Goal: Information Seeking & Learning: Learn about a topic

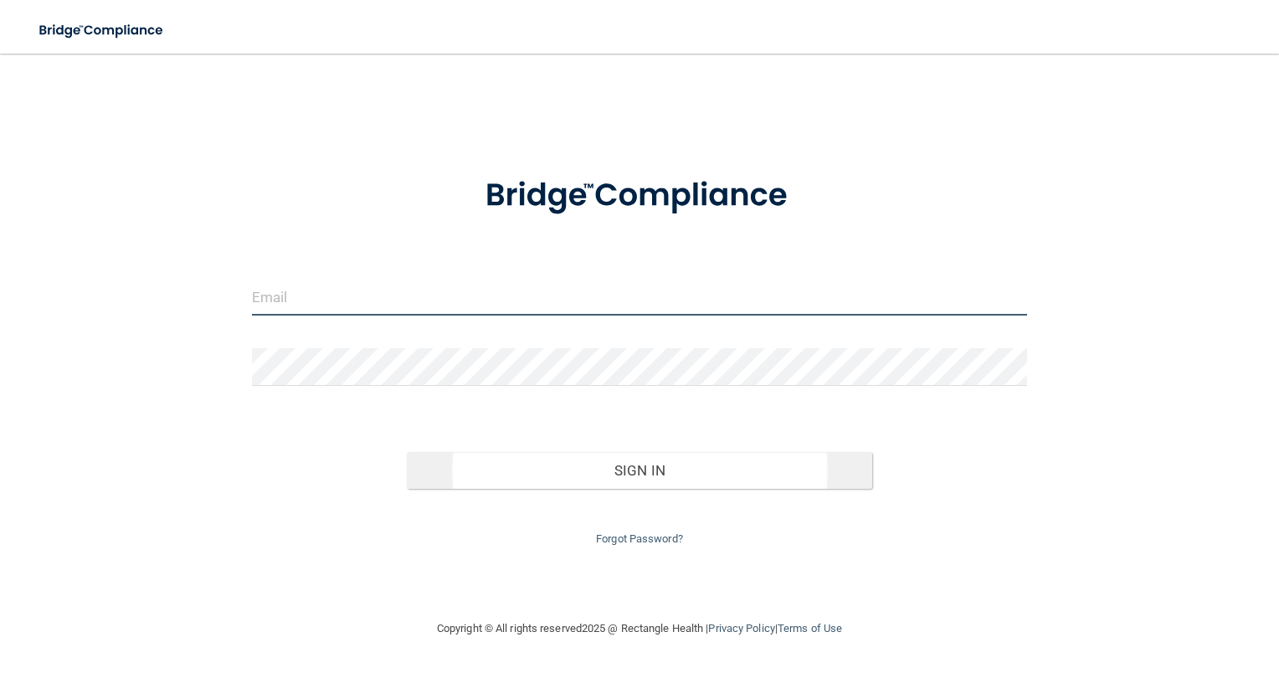
type input "[EMAIL_ADDRESS][DOMAIN_NAME]"
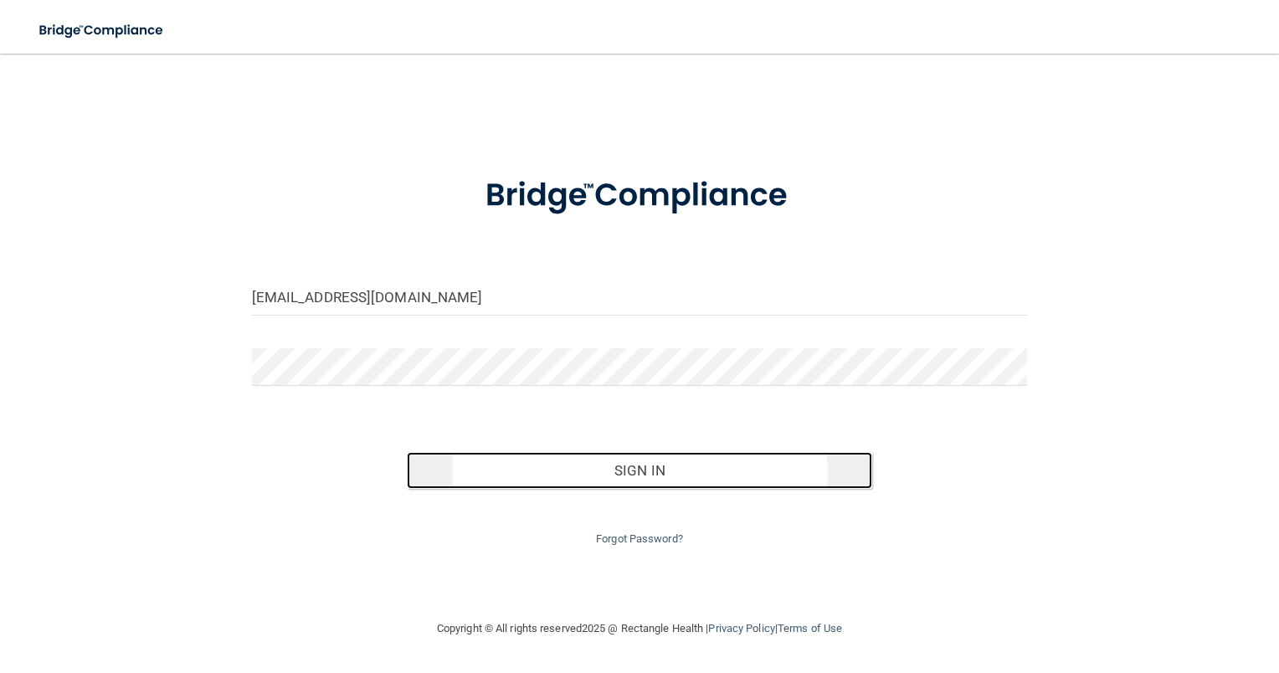
click at [633, 469] on button "Sign In" at bounding box center [639, 470] width 465 height 37
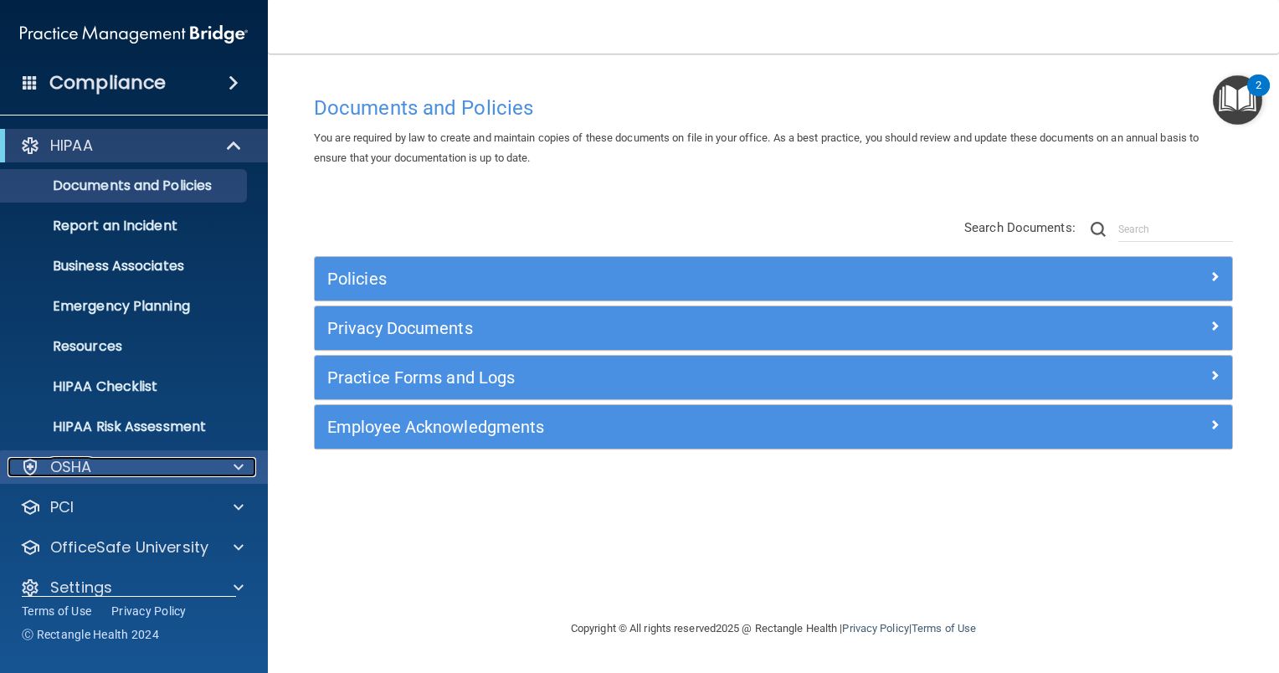
click at [238, 469] on span at bounding box center [238, 467] width 10 height 20
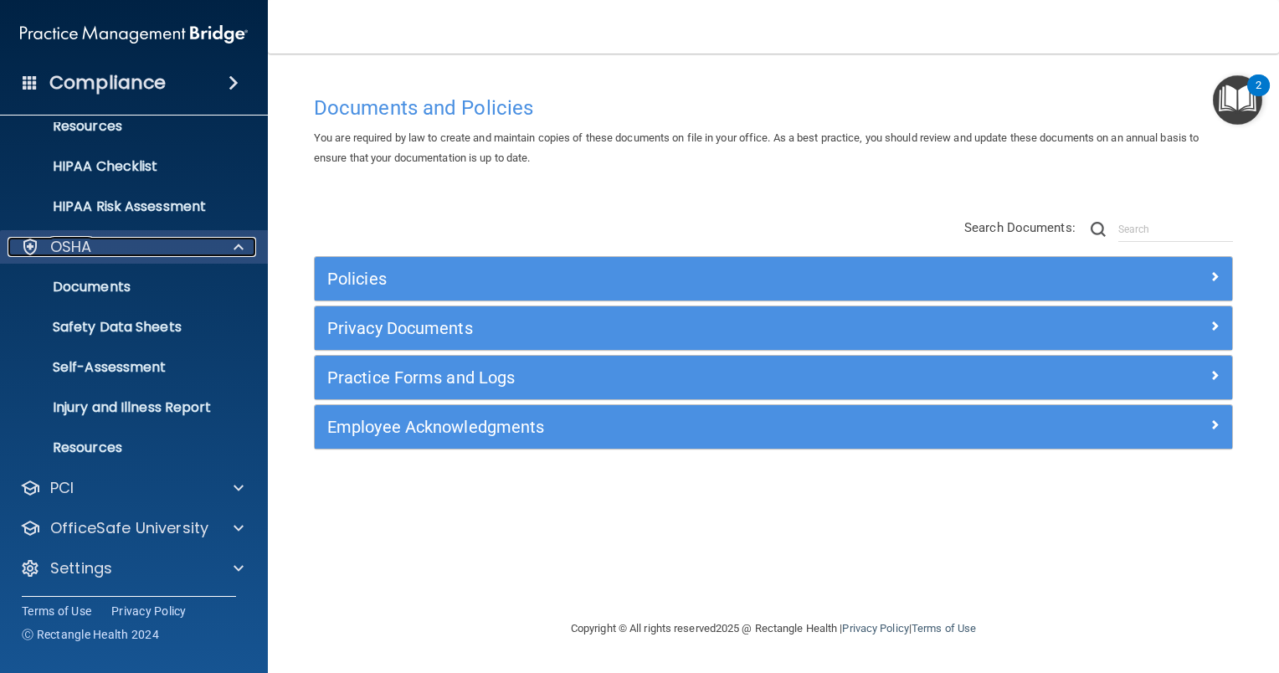
scroll to position [222, 0]
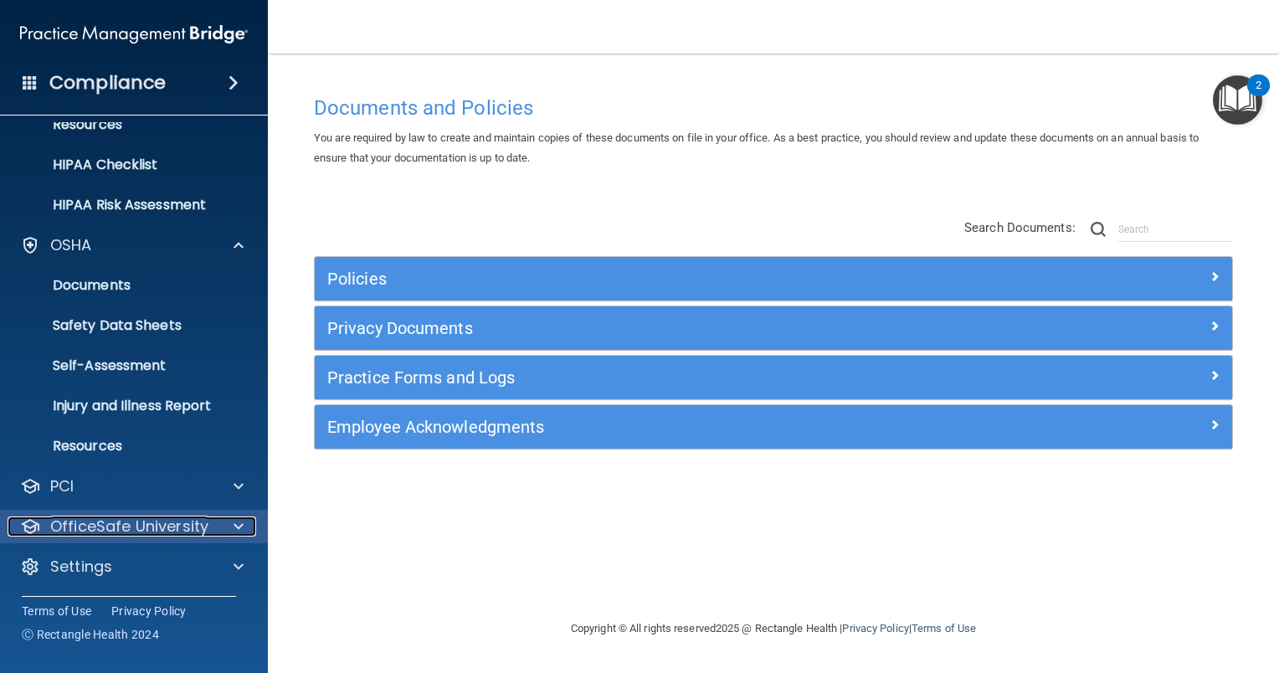
click at [244, 524] on div at bounding box center [236, 526] width 42 height 20
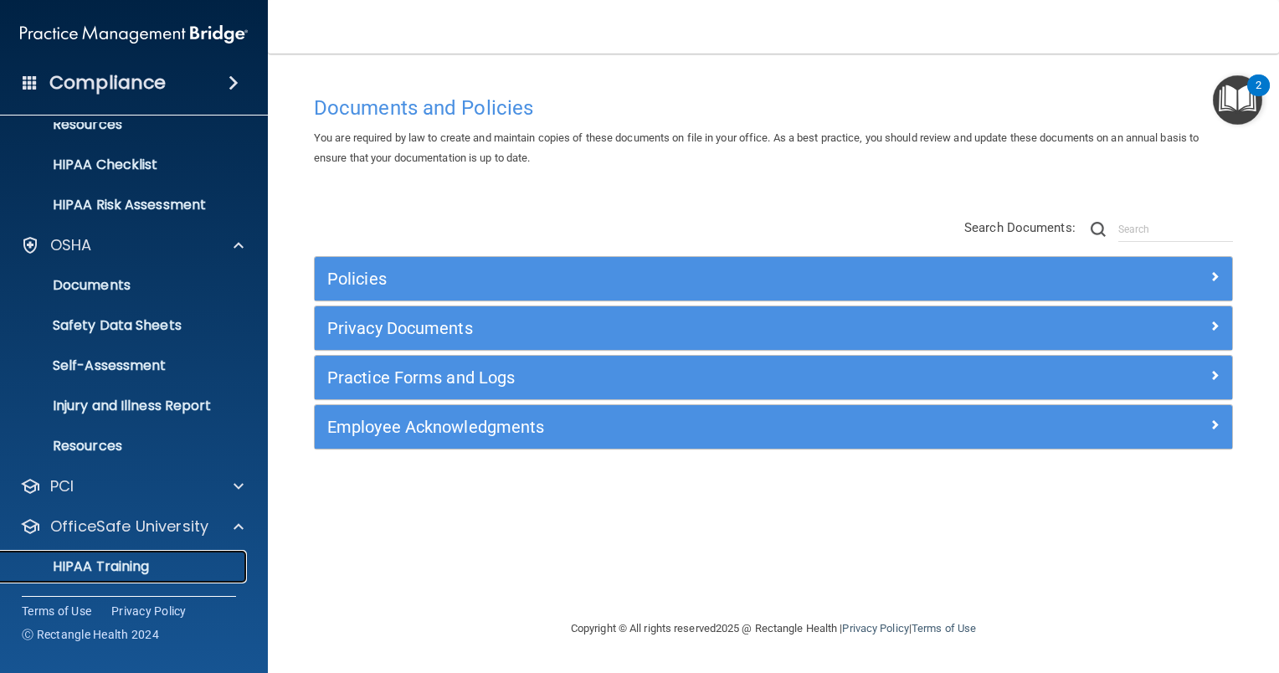
click at [171, 563] on div "HIPAA Training" at bounding box center [125, 566] width 228 height 17
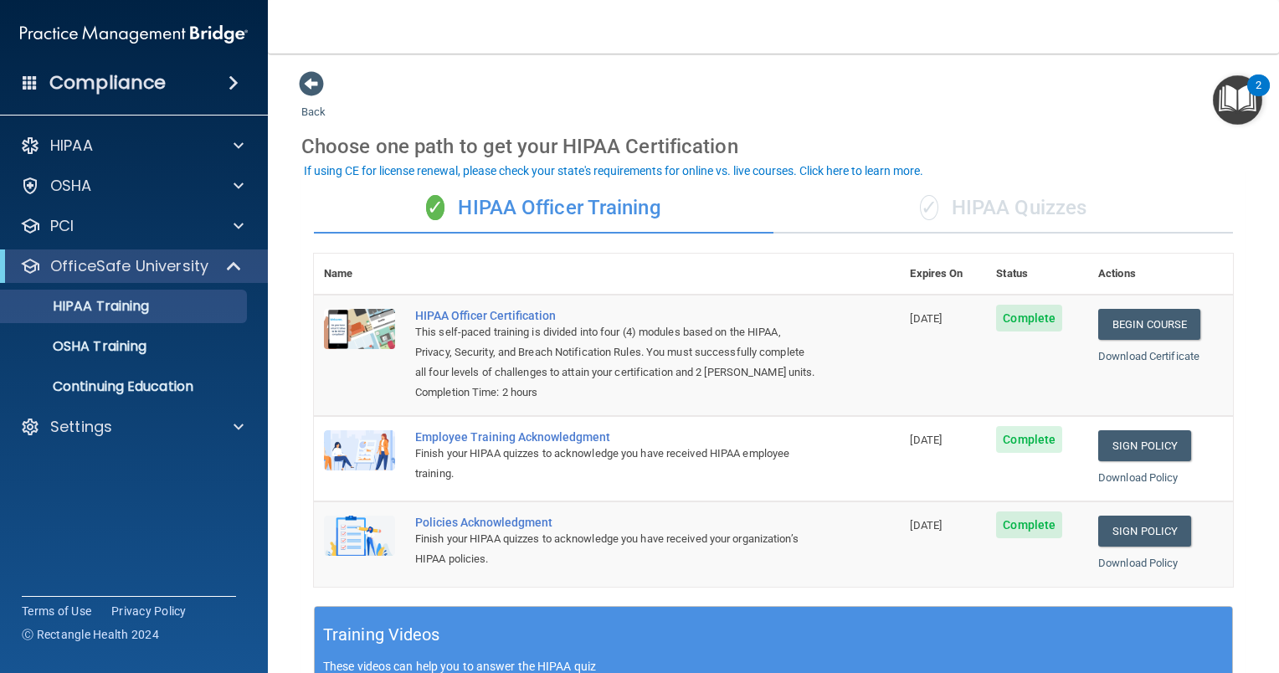
click at [824, 259] on th at bounding box center [652, 274] width 495 height 41
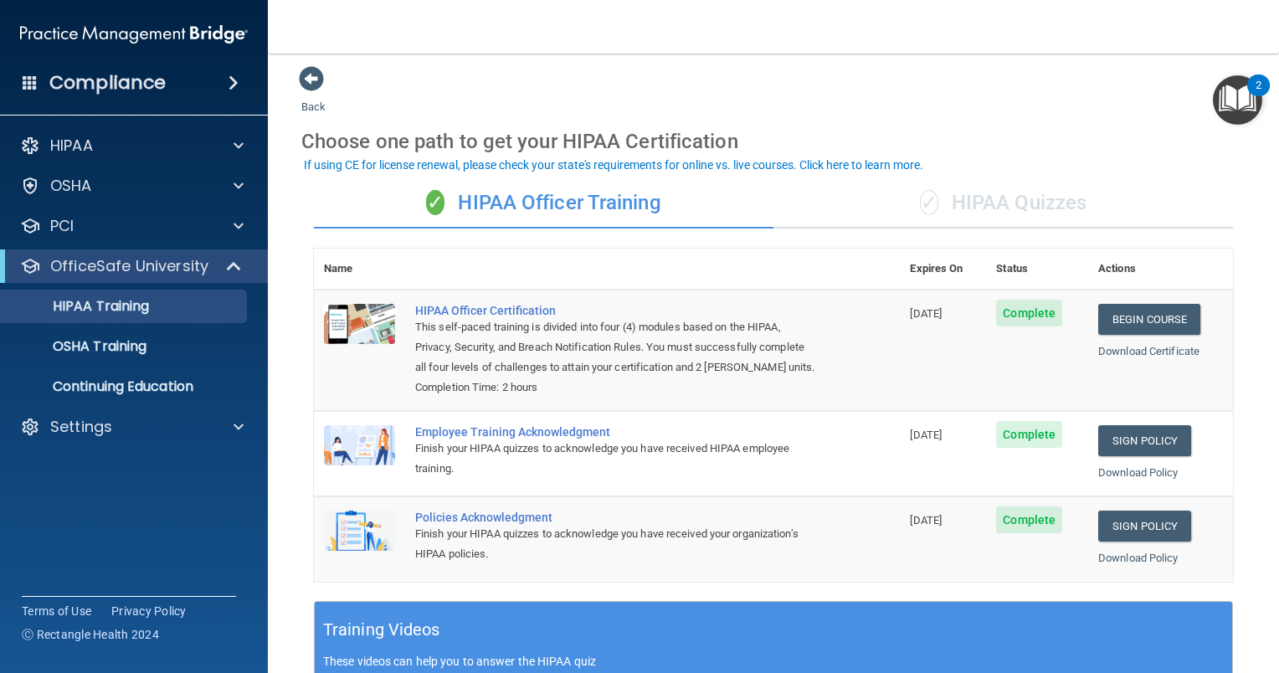
scroll to position [2, 0]
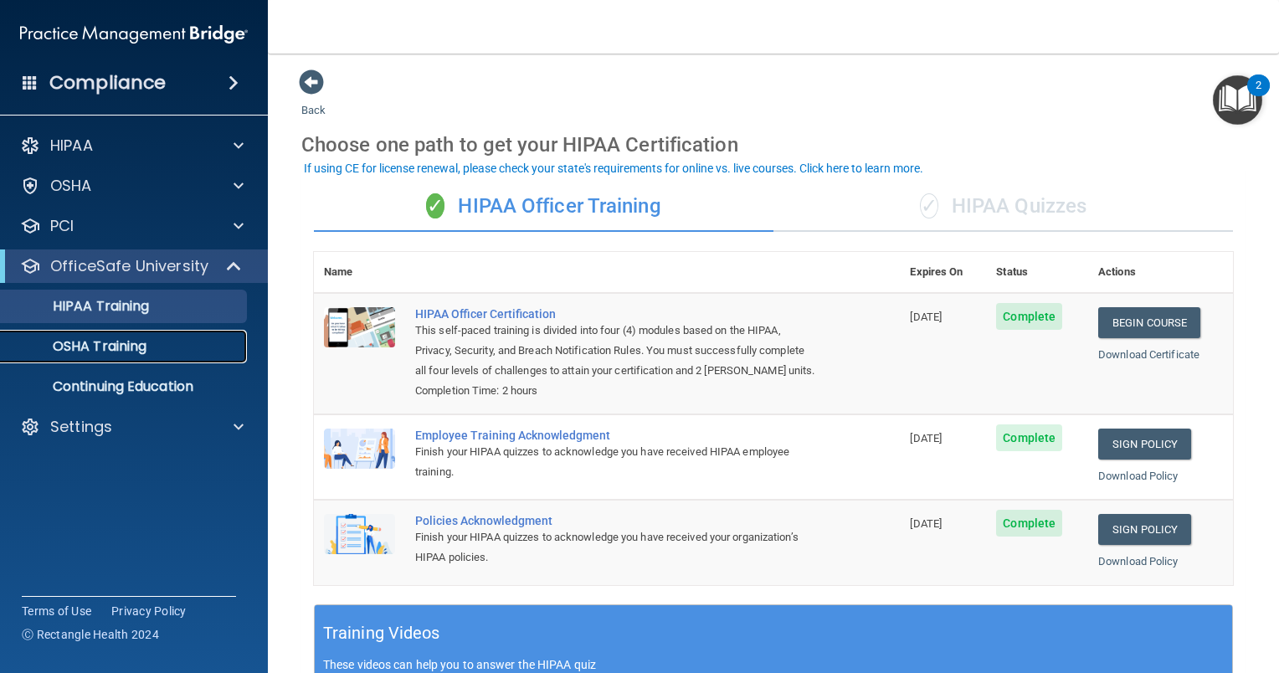
click at [124, 343] on p "OSHA Training" at bounding box center [79, 346] width 136 height 17
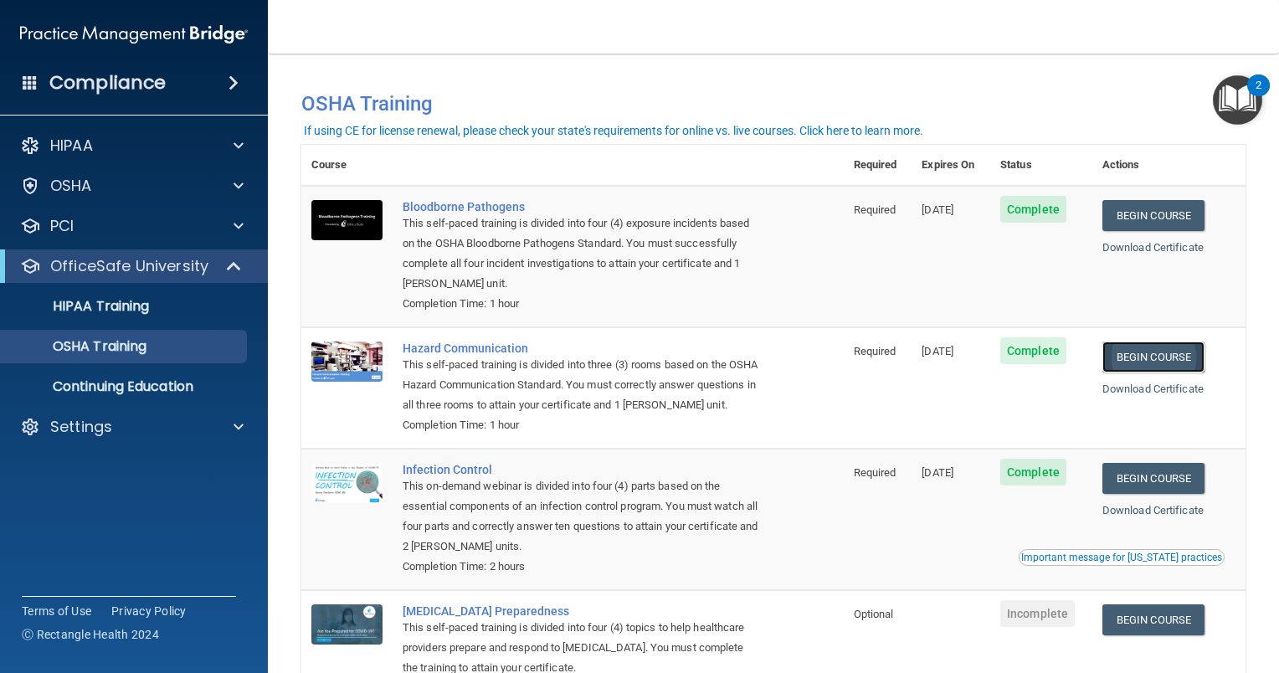
click at [1148, 361] on link "Begin Course" at bounding box center [1153, 356] width 102 height 31
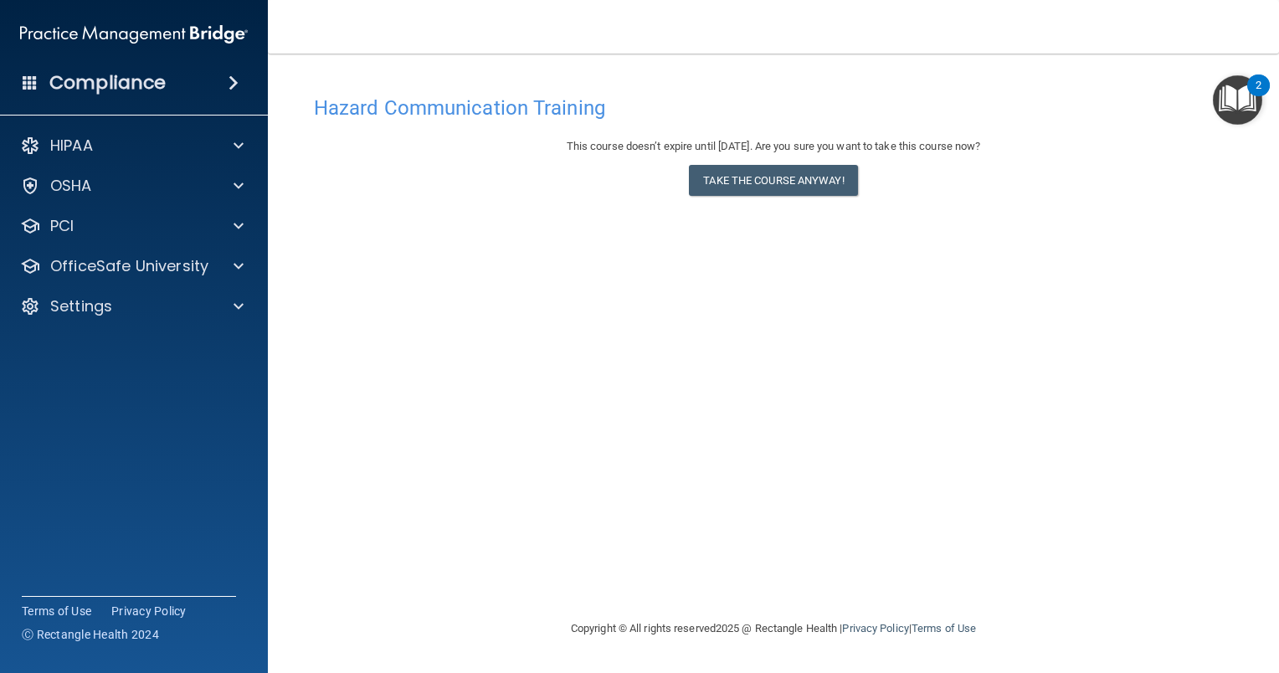
click at [1048, 198] on div "This course doesn’t expire until [DATE]. Are you sure you want to take this cou…" at bounding box center [773, 170] width 919 height 68
click at [882, 100] on h4 "Hazard Communication Training" at bounding box center [773, 108] width 919 height 22
drag, startPoint x: 290, startPoint y: 397, endPoint x: 558, endPoint y: 248, distance: 306.8
click at [558, 248] on main "Hazard Communication Training This course doesn’t expire until [DATE]. Are you …" at bounding box center [773, 363] width 1011 height 619
click at [1169, 62] on main "Hazard Communication Training This course doesn’t expire until [DATE]. Are you …" at bounding box center [773, 363] width 1011 height 619
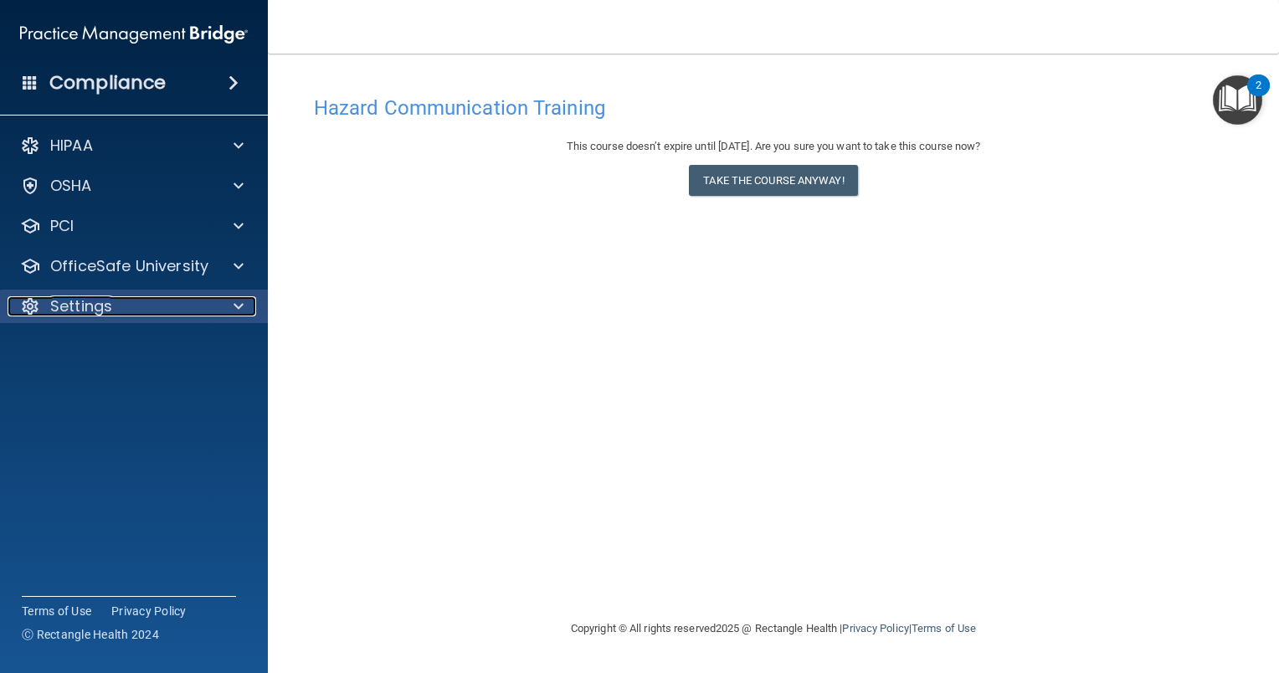
click at [235, 309] on span at bounding box center [238, 306] width 10 height 20
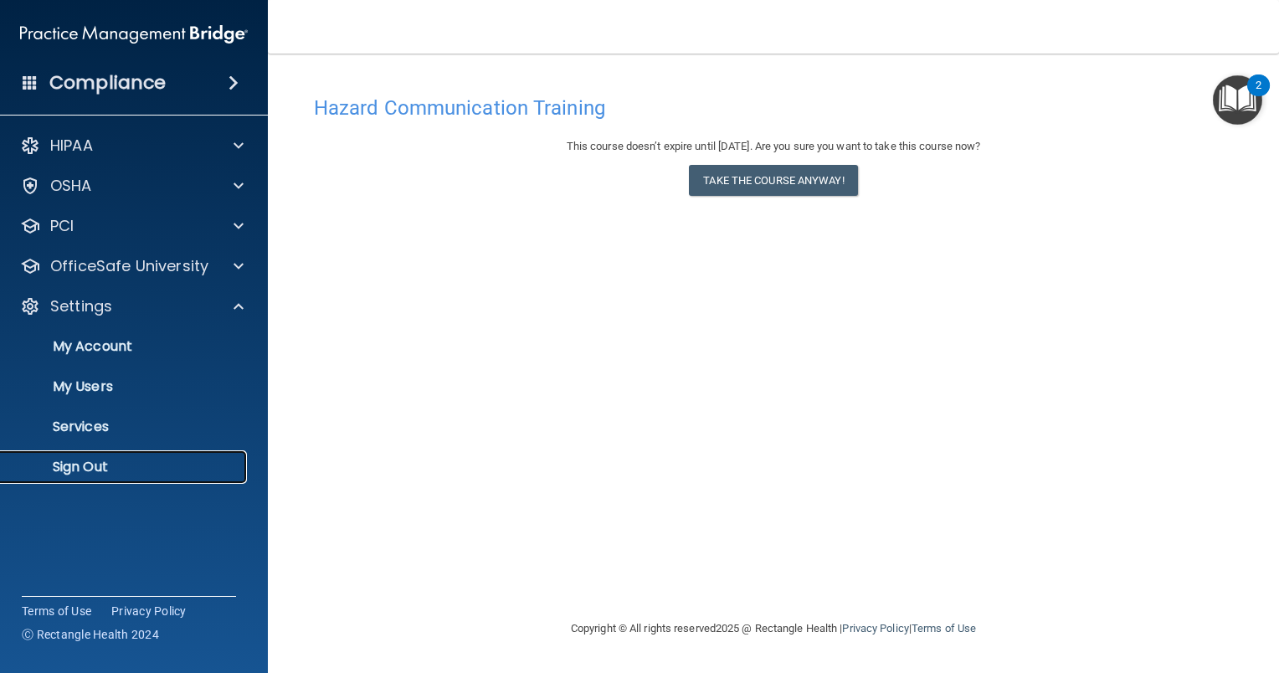
click at [88, 463] on p "Sign Out" at bounding box center [125, 467] width 228 height 17
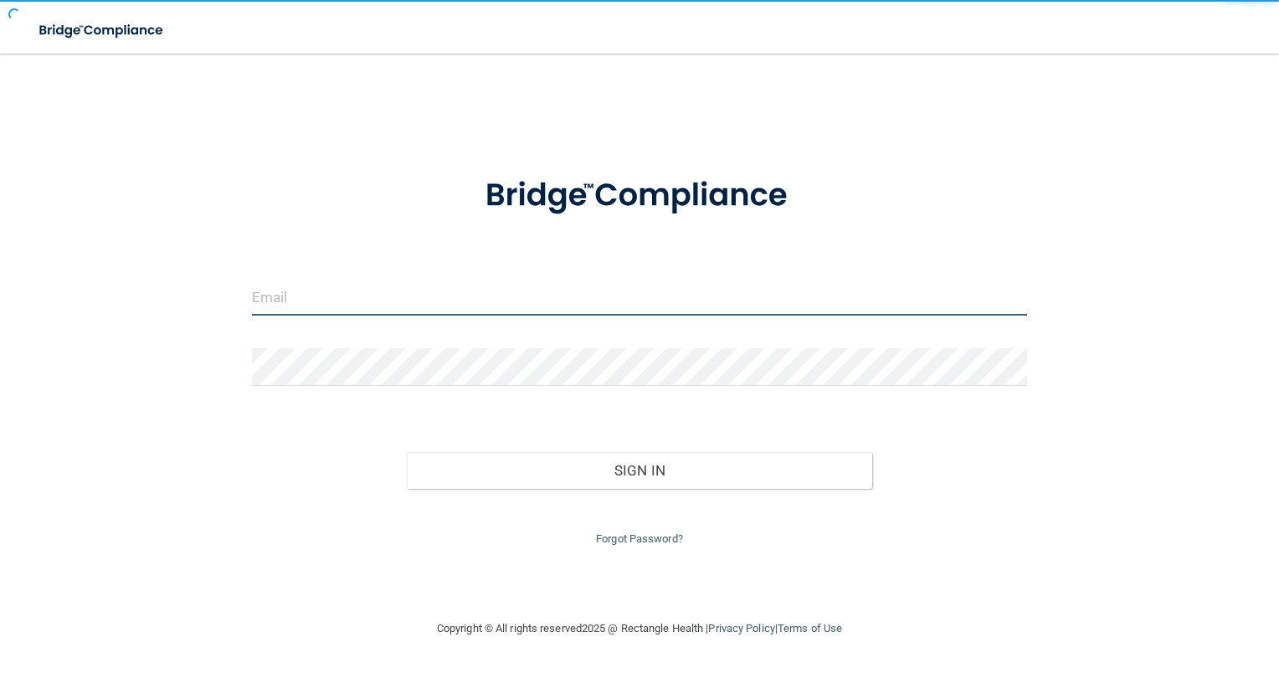
type input "[EMAIL_ADDRESS][DOMAIN_NAME]"
